Goal: Information Seeking & Learning: Learn about a topic

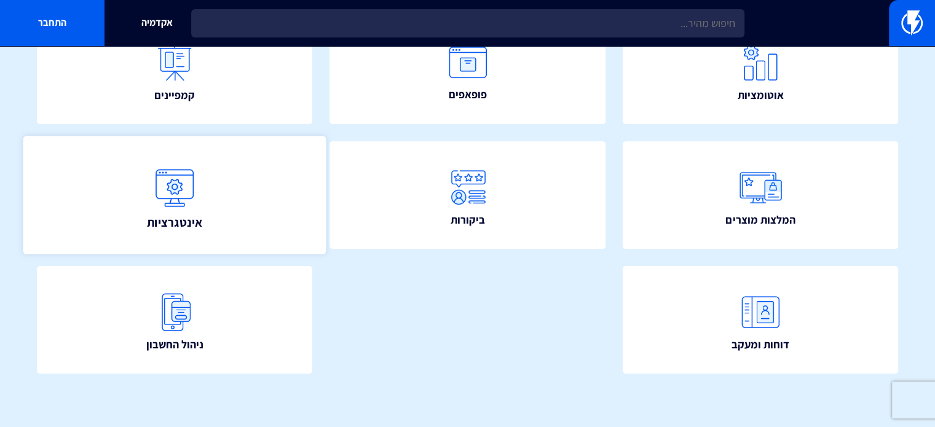
scroll to position [293, 0]
click at [195, 218] on span "אינטגרציות" at bounding box center [174, 221] width 55 height 17
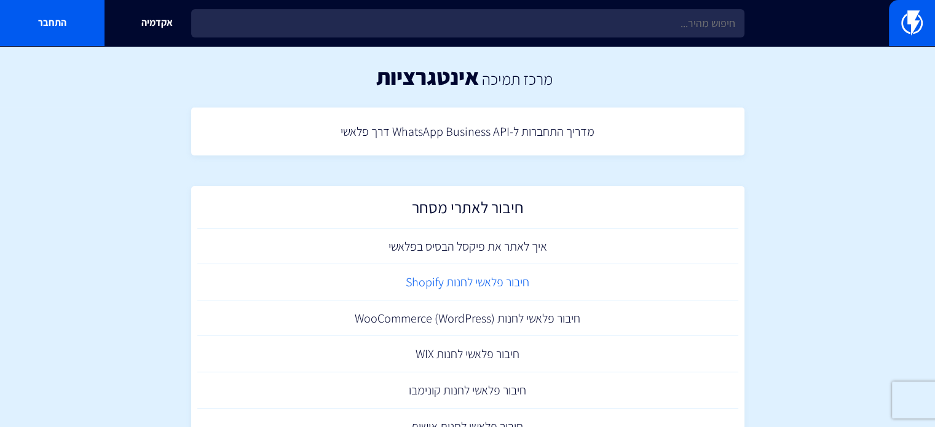
scroll to position [61, 0]
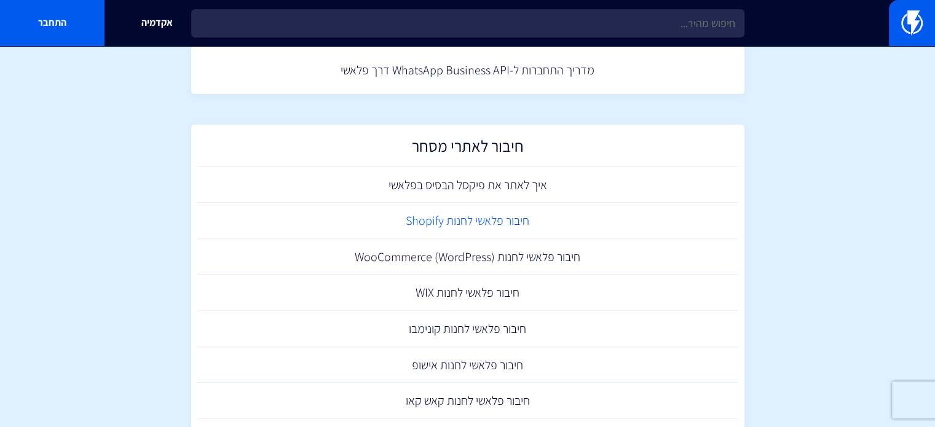
click at [515, 224] on link "חיבור פלאשי לחנות Shopify" at bounding box center [467, 221] width 541 height 36
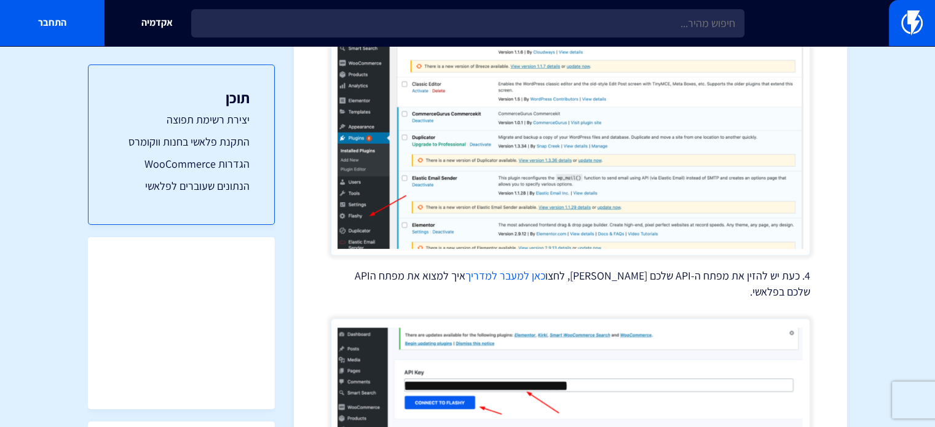
scroll to position [1414, 0]
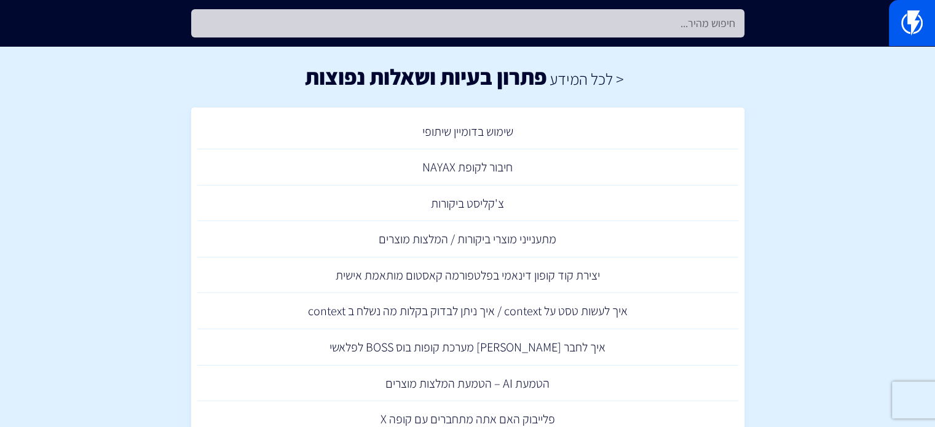
click at [532, 14] on input "text" at bounding box center [467, 23] width 553 height 28
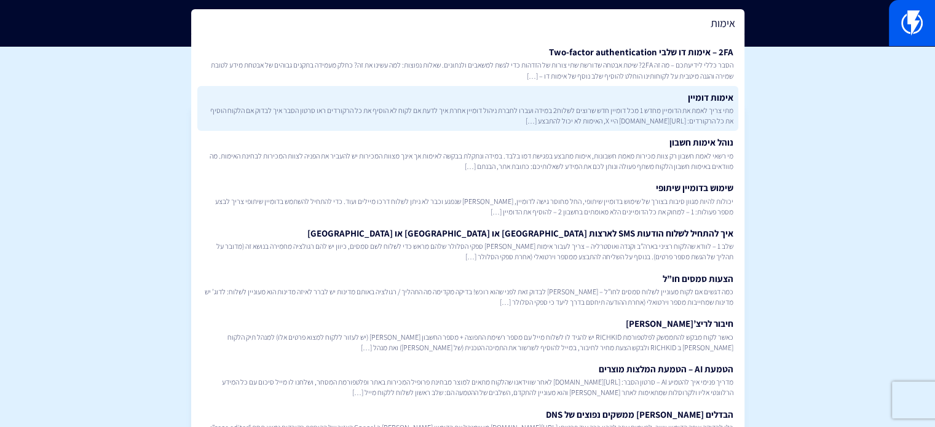
type input "אימות"
click at [576, 111] on span "מתי צריך לאמת את הדומיין מחדש 1 מכל דומיין חדש שרוצים לשלוח2 במידה ועברו לחברת …" at bounding box center [467, 115] width 531 height 21
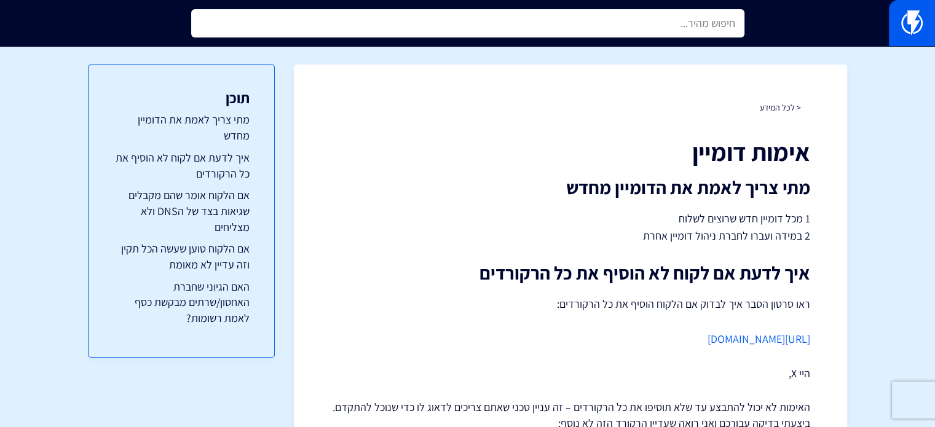
click at [615, 14] on input "text" at bounding box center [467, 23] width 553 height 28
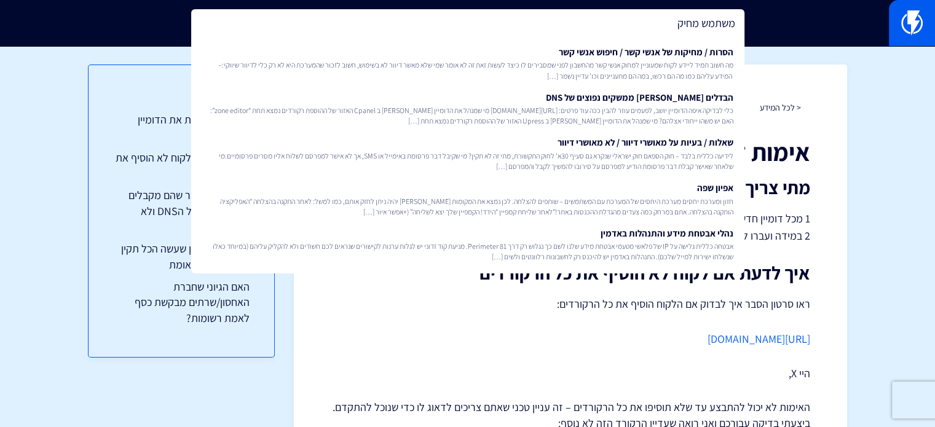
type input "משתמש מחיק"
